Goal: Navigation & Orientation: Find specific page/section

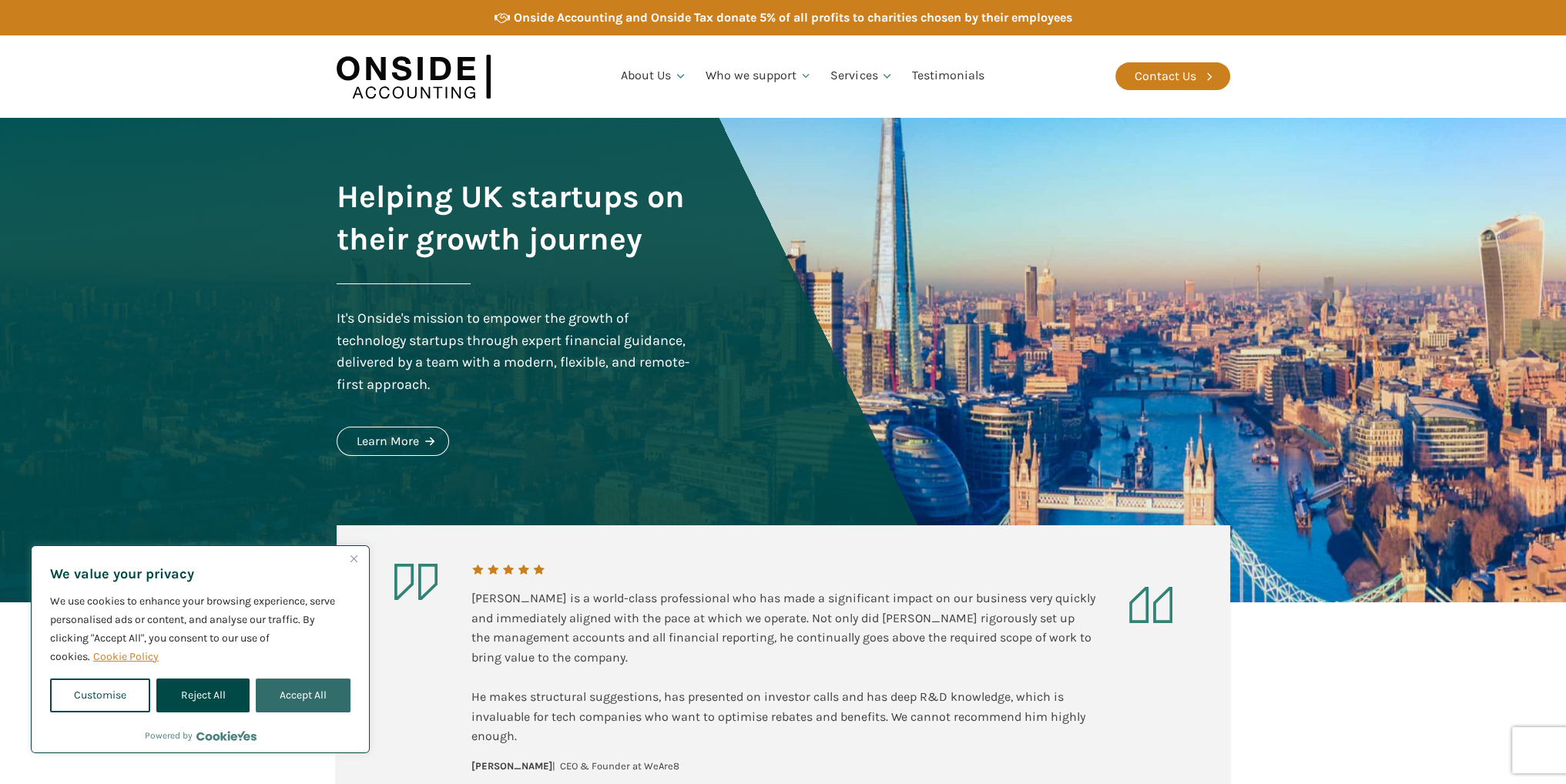
click at [286, 687] on button "Accept All" at bounding box center [303, 695] width 95 height 34
checkbox input "true"
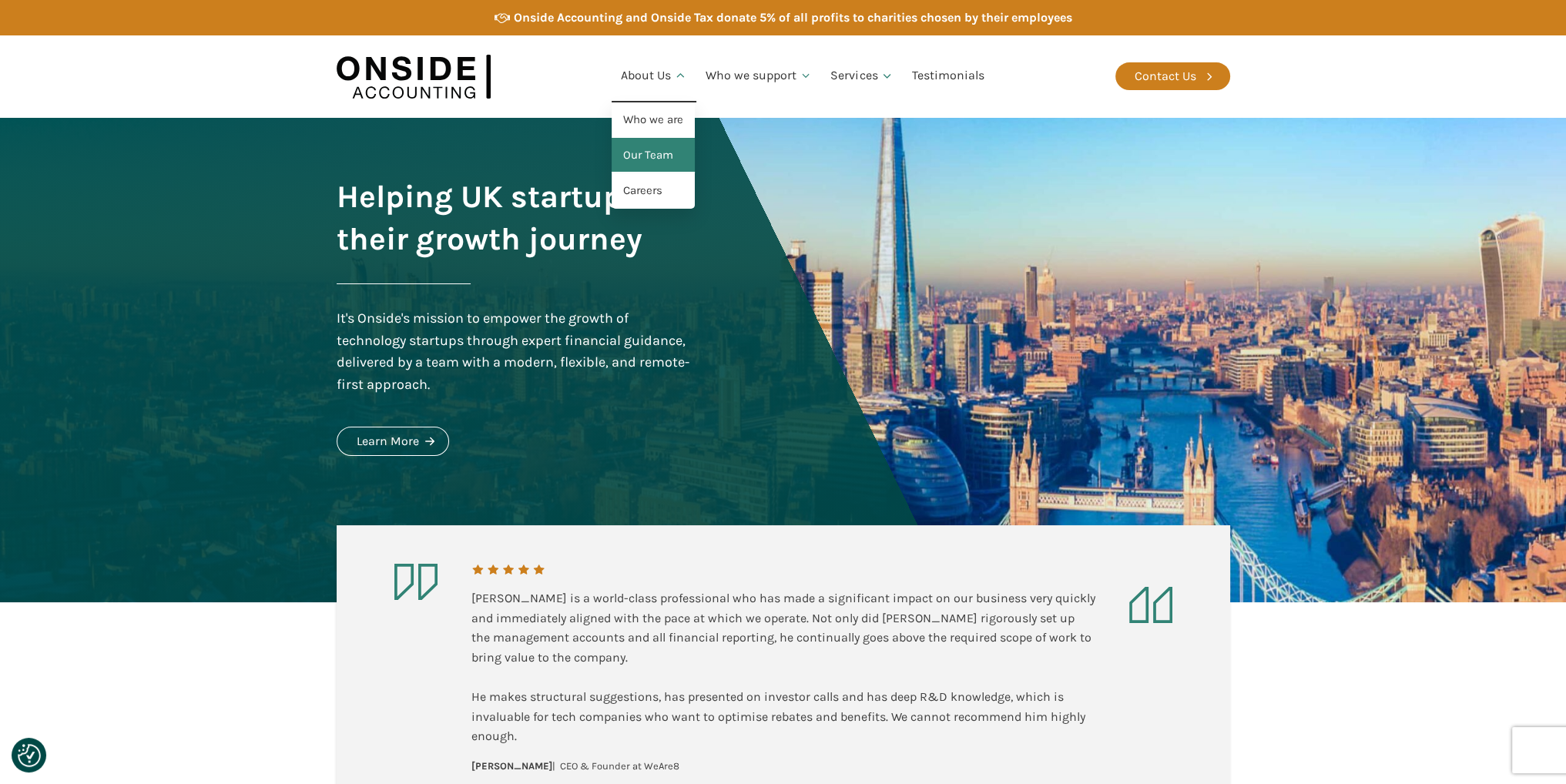
click at [651, 147] on link "Our Team" at bounding box center [653, 155] width 83 height 35
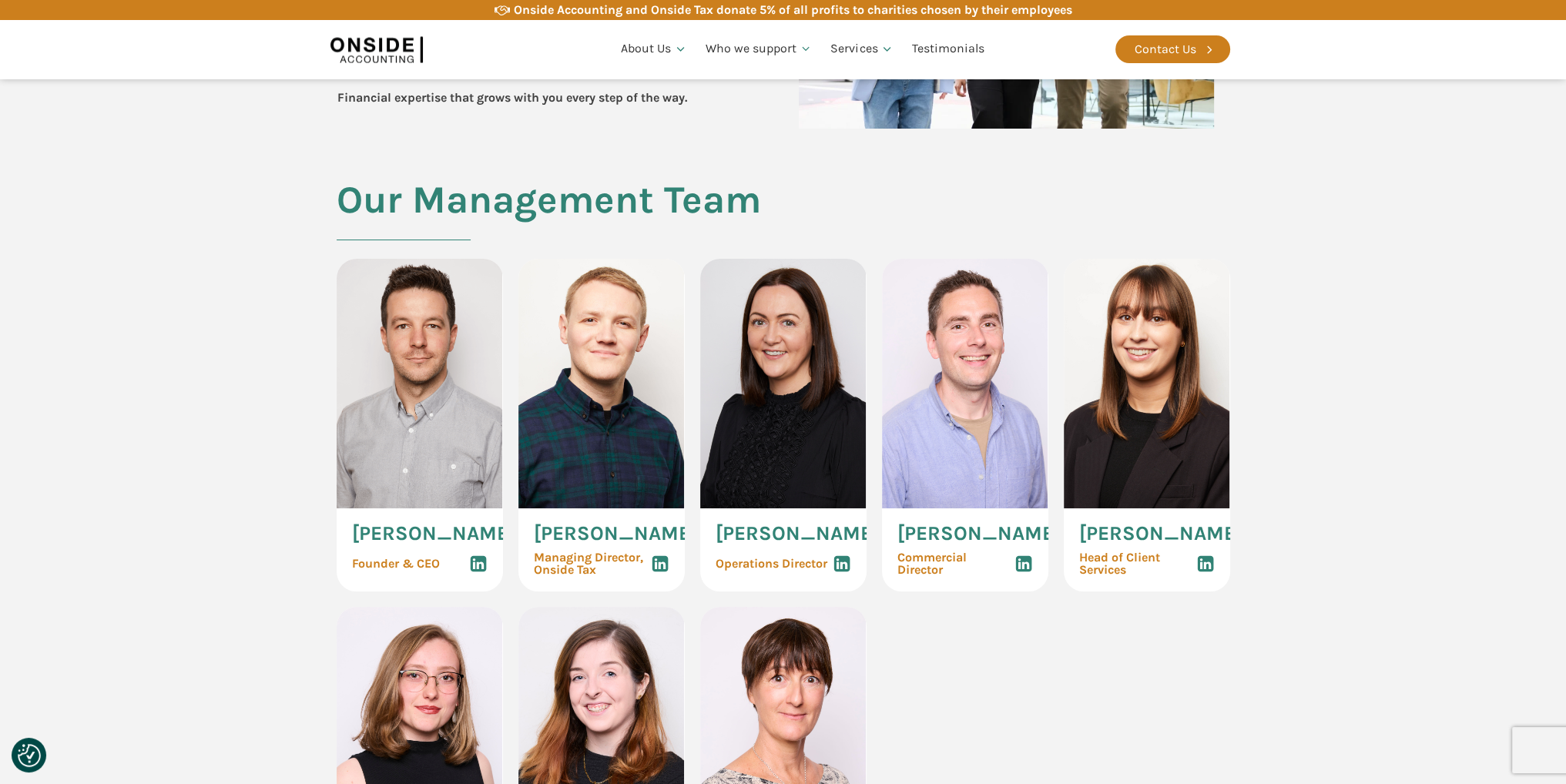
scroll to position [693, 0]
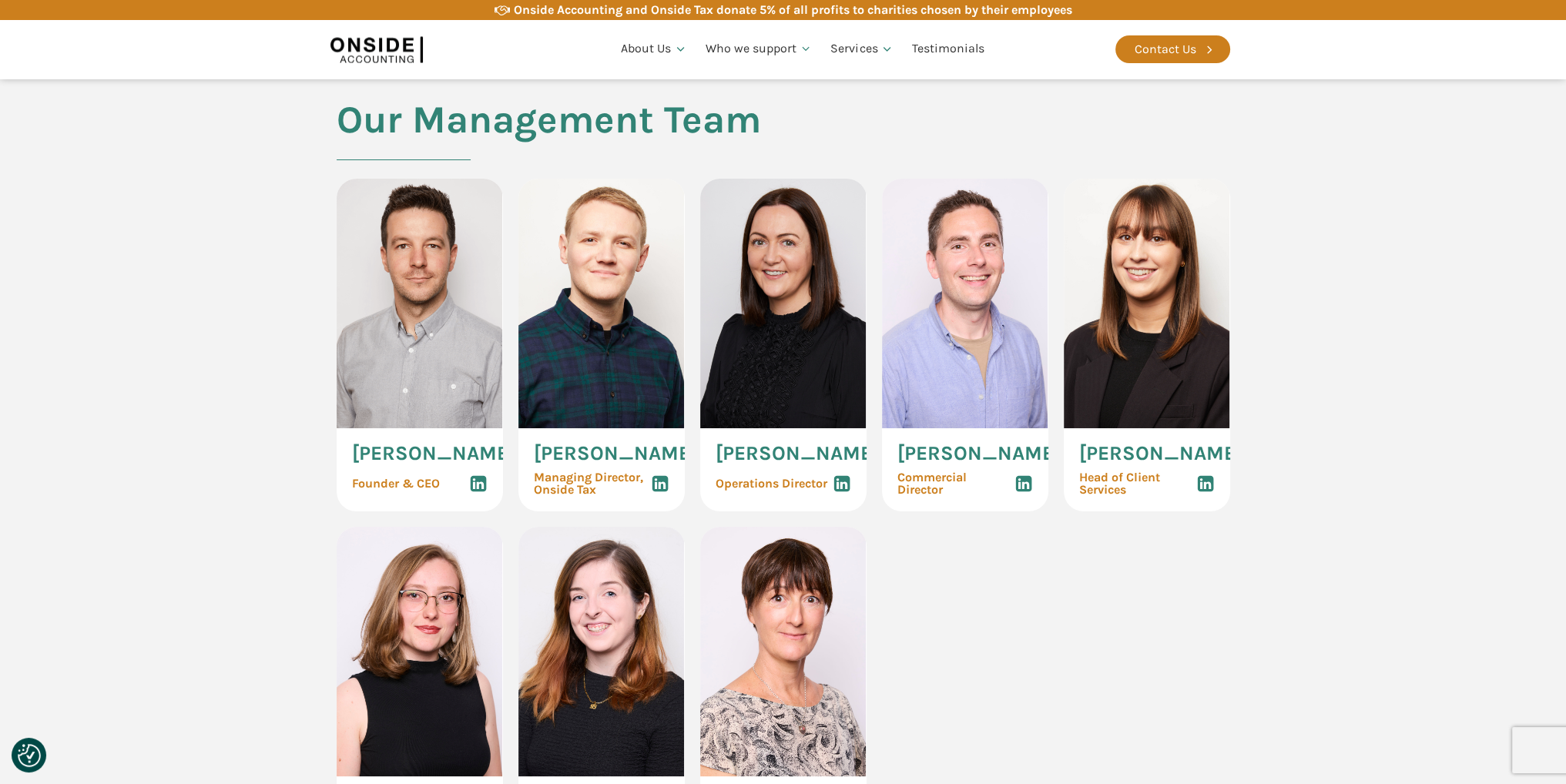
click at [484, 492] on use at bounding box center [478, 484] width 17 height 17
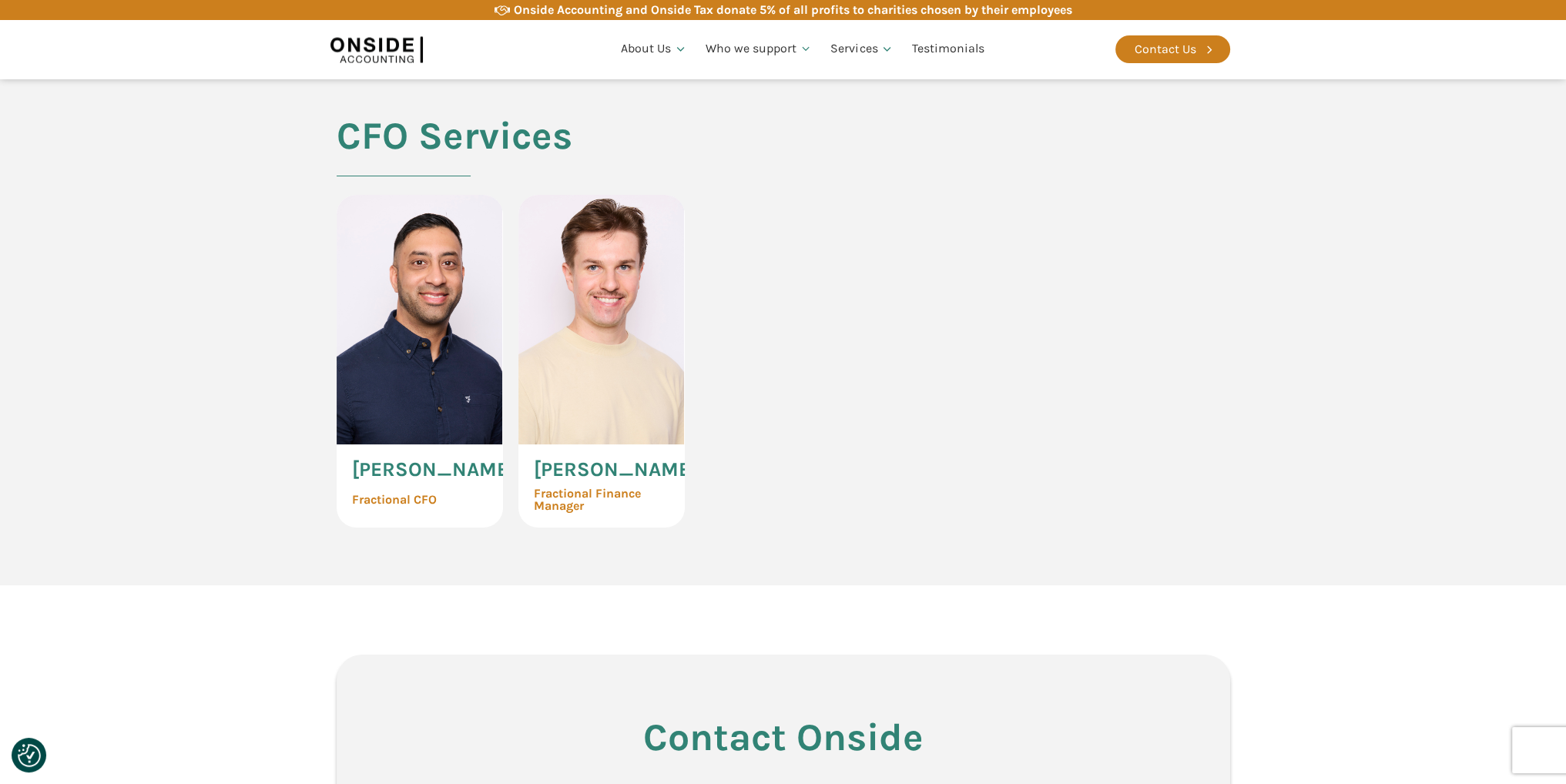
scroll to position [3696, 0]
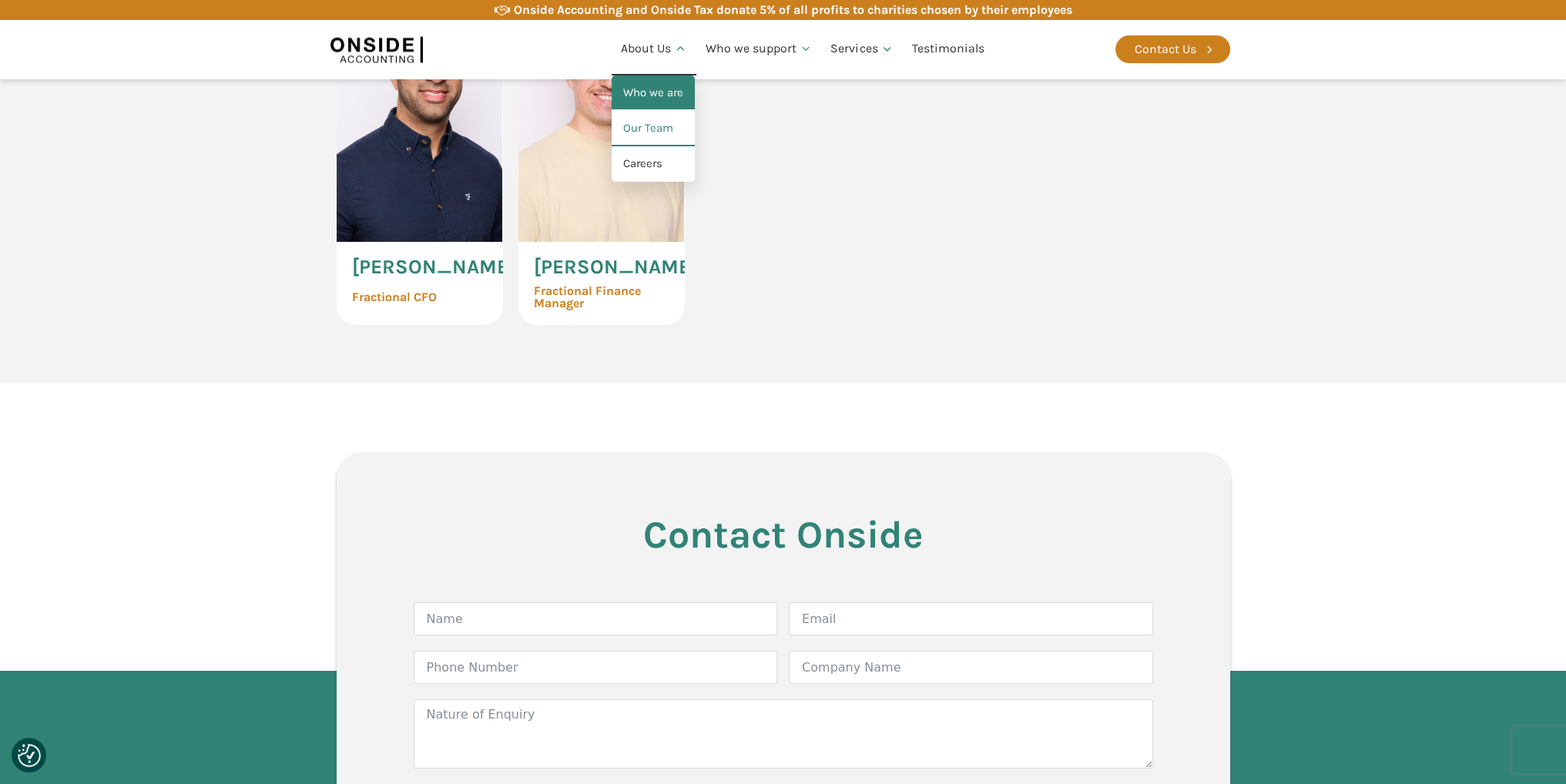
click at [658, 94] on link "Who we are" at bounding box center [653, 92] width 83 height 35
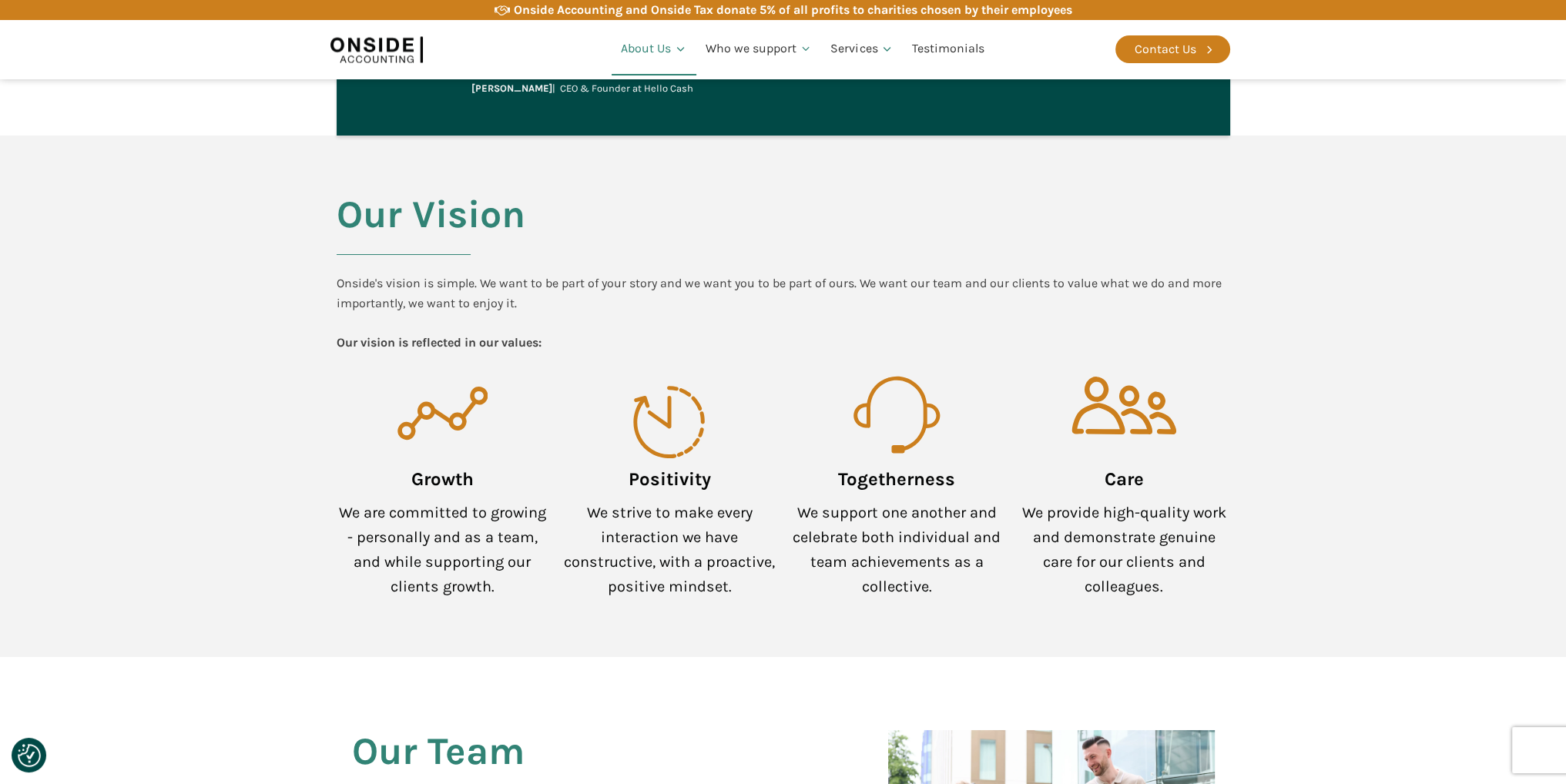
scroll to position [784, 0]
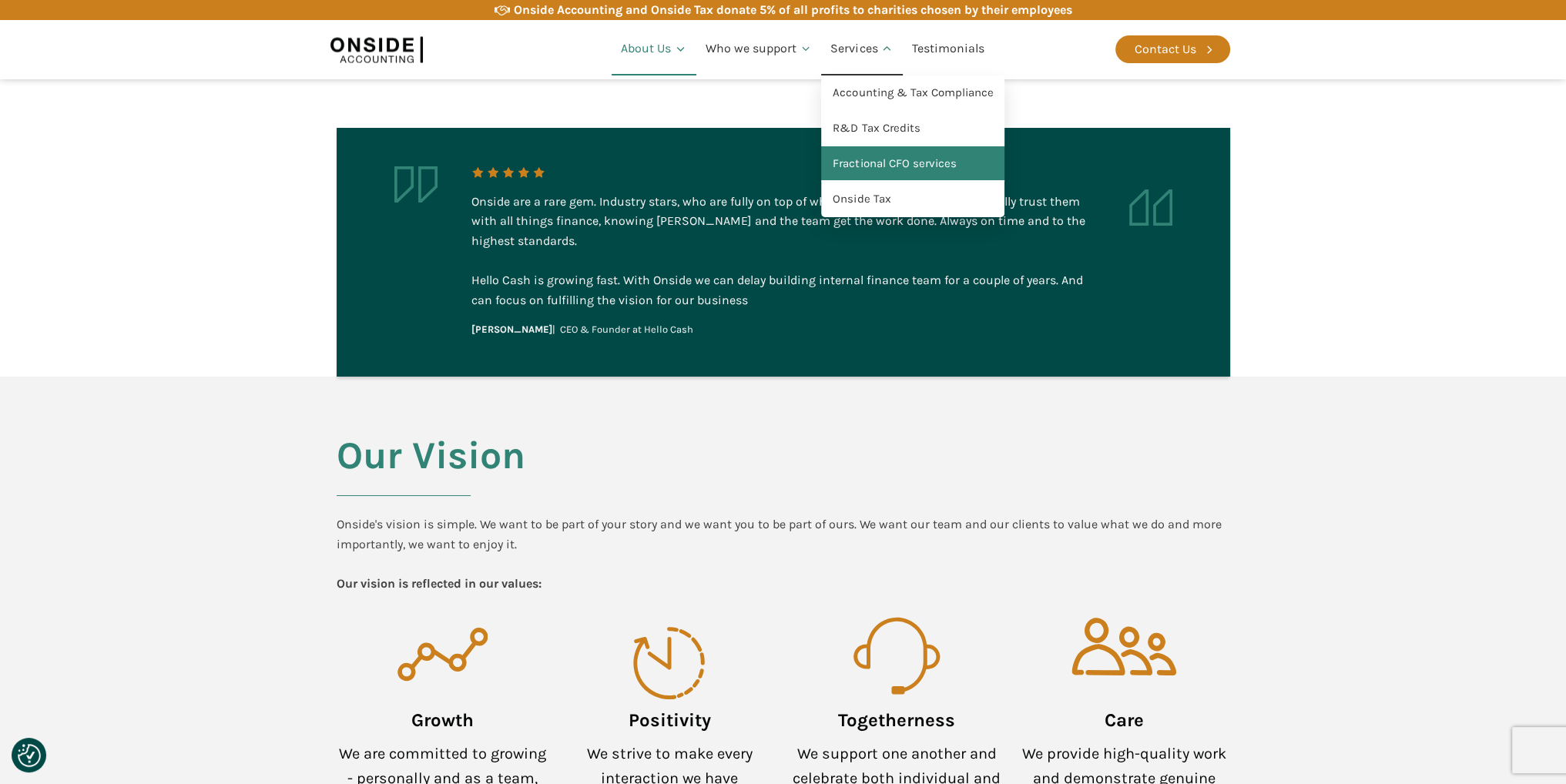
click at [868, 155] on link "Fractional CFO services" at bounding box center [913, 163] width 183 height 35
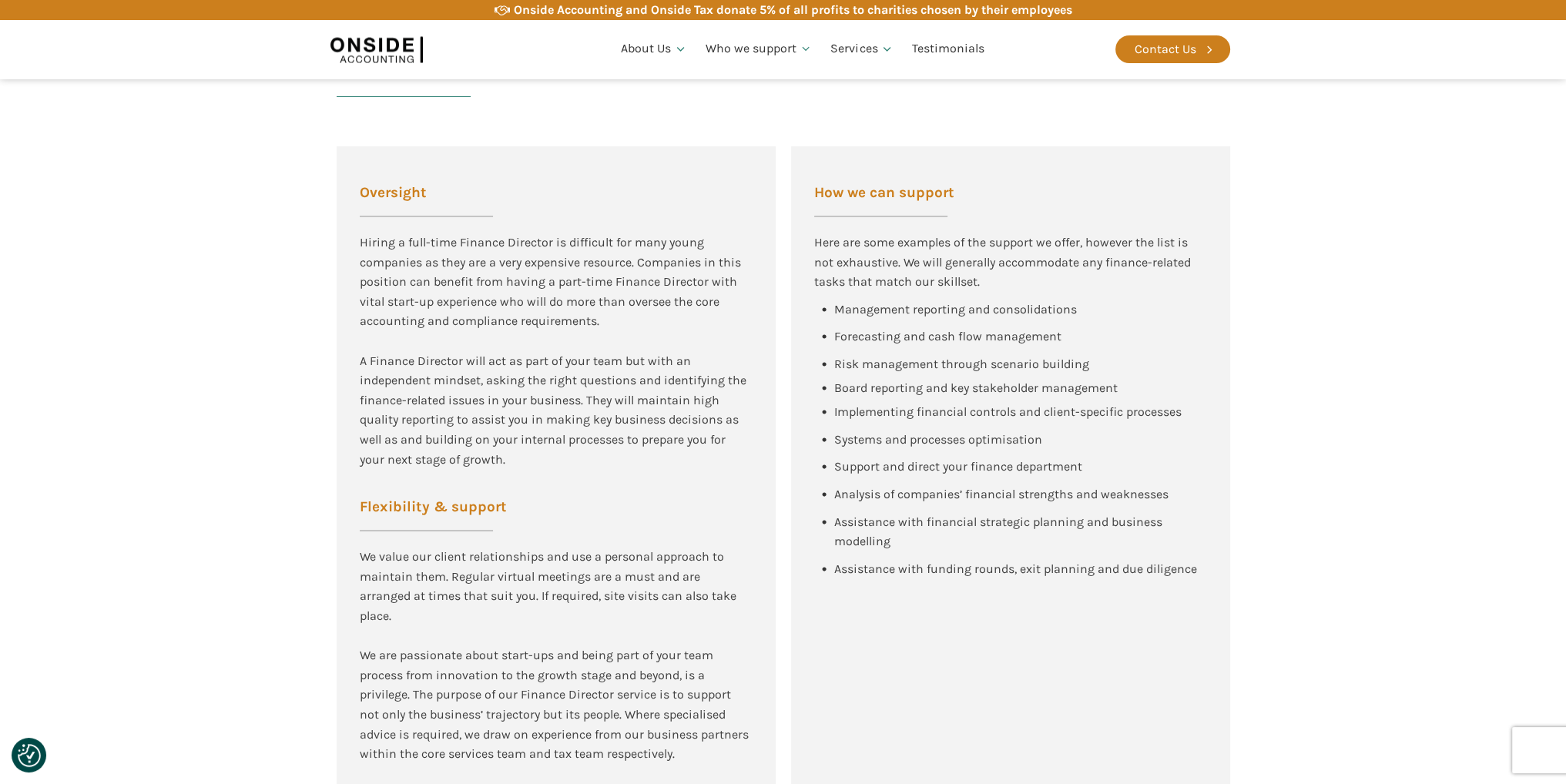
scroll to position [1617, 0]
